Goal: Navigation & Orientation: Find specific page/section

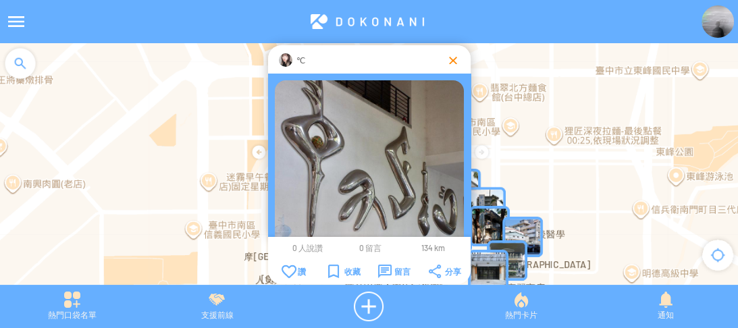
click at [455, 54] on div at bounding box center [453, 60] width 14 height 14
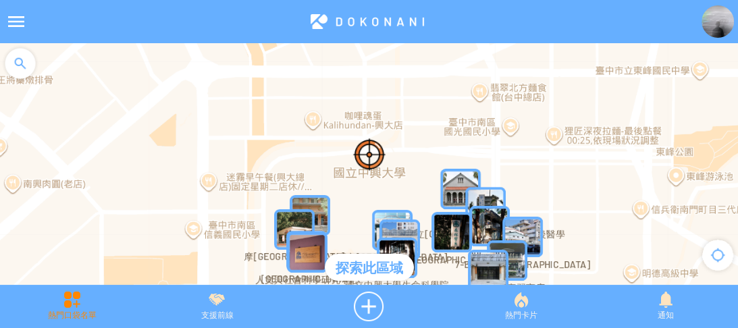
click at [84, 305] on div "熱門口袋名單" at bounding box center [72, 307] width 145 height 30
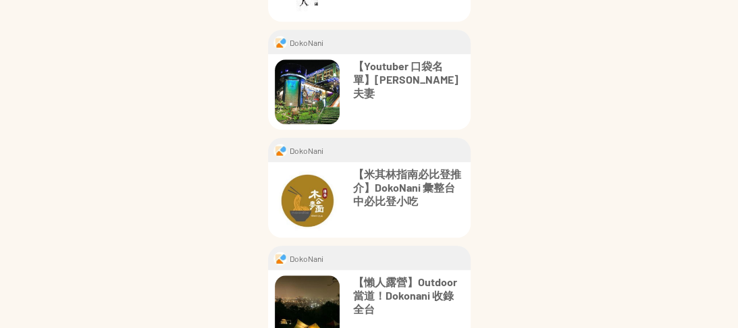
scroll to position [938, 0]
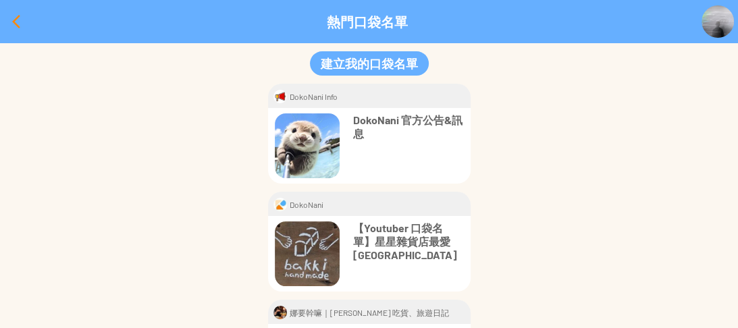
click at [11, 18] on div at bounding box center [16, 21] width 32 height 32
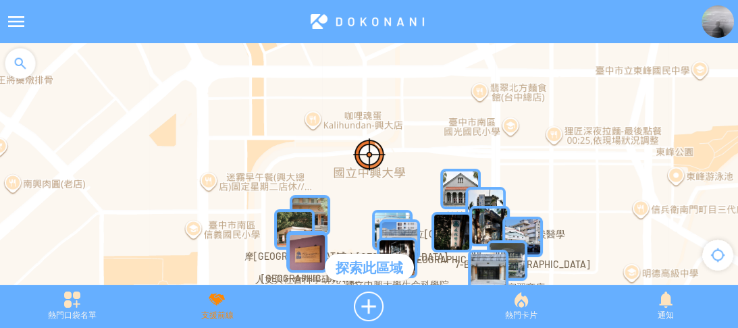
click at [220, 299] on div "支援前線" at bounding box center [217, 307] width 145 height 30
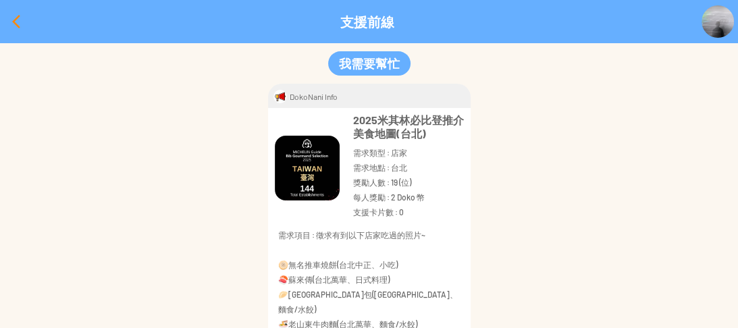
click at [16, 18] on div at bounding box center [16, 21] width 32 height 32
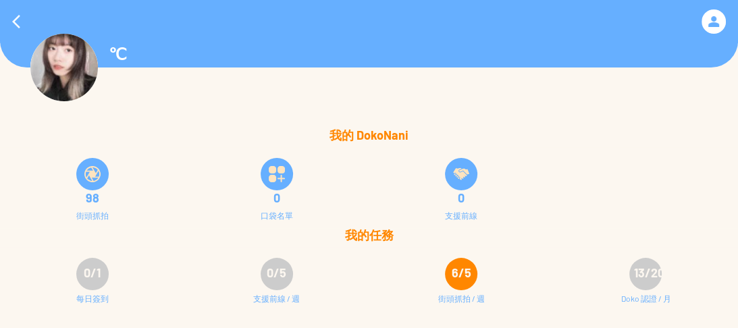
click at [0, 223] on div "98 街頭抓拍" at bounding box center [92, 187] width 184 height 81
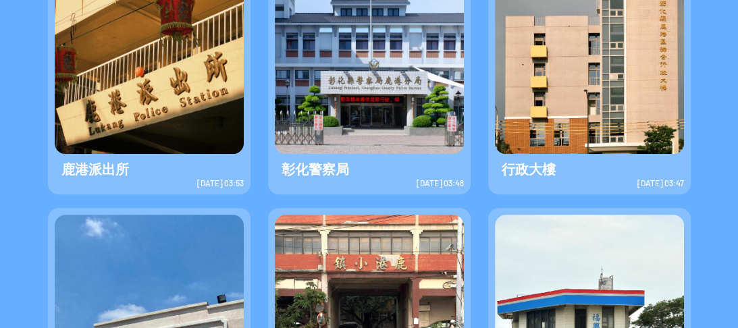
scroll to position [919, 0]
